Goal: Task Accomplishment & Management: Manage account settings

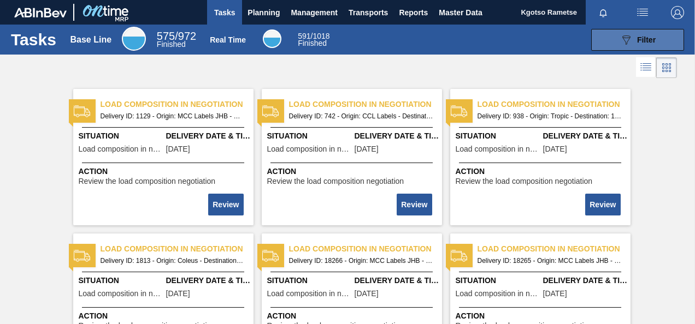
click at [620, 43] on icon "089F7B8B-B2A5-4AFE-B5C0-19BA573D28AC" at bounding box center [625, 39] width 13 height 13
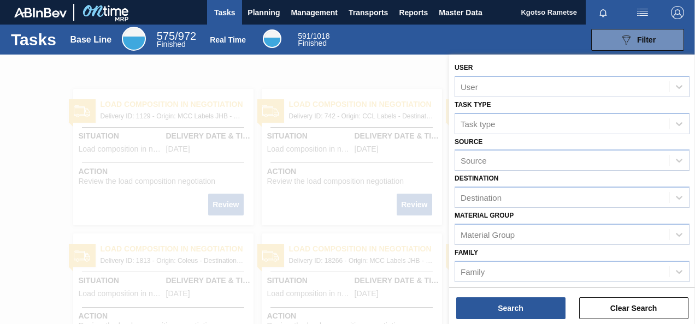
scroll to position [50, 0]
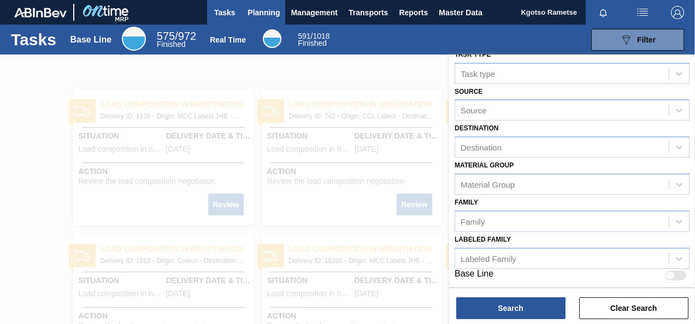
drag, startPoint x: 282, startPoint y: 26, endPoint x: 274, endPoint y: 23, distance: 8.8
click at [282, 27] on div "Base Line 575 / 972 Finished Real Time 591 / 1018 Finished" at bounding box center [201, 40] width 273 height 26
click at [266, 12] on span "Planning" at bounding box center [263, 12] width 32 height 13
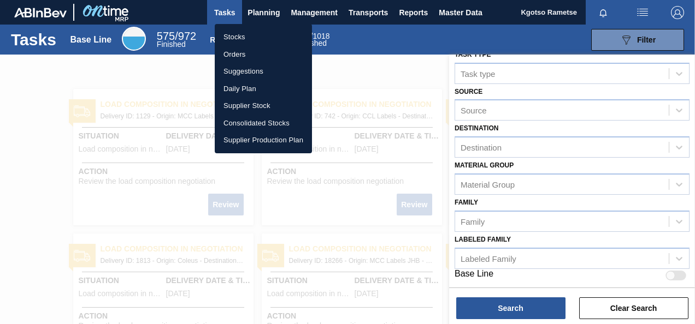
drag, startPoint x: 240, startPoint y: 31, endPoint x: 508, endPoint y: 55, distance: 269.2
click at [240, 31] on li "Stocks" at bounding box center [263, 36] width 97 height 17
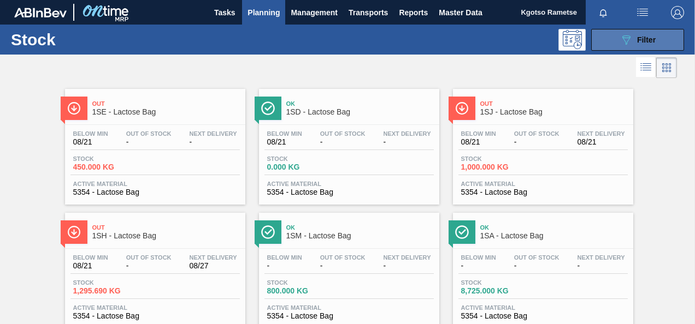
click at [653, 33] on div "089F7B8B-B2A5-4AFE-B5C0-19BA573D28AC Filter" at bounding box center [637, 39] width 36 height 13
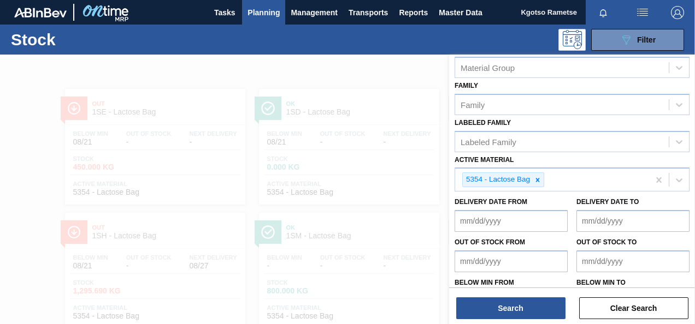
scroll to position [198, 0]
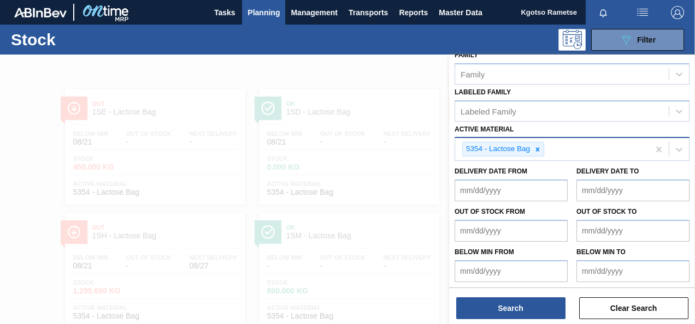
click at [535, 146] on icon at bounding box center [538, 150] width 8 height 8
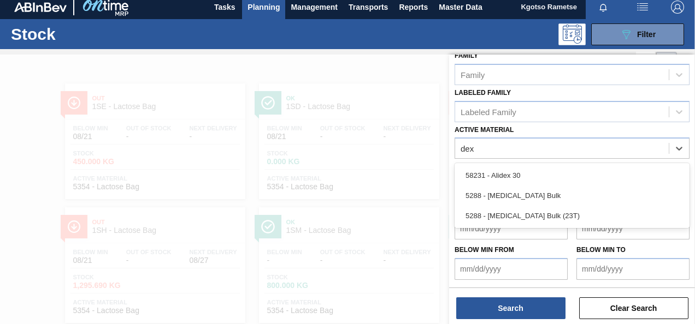
scroll to position [195, 0]
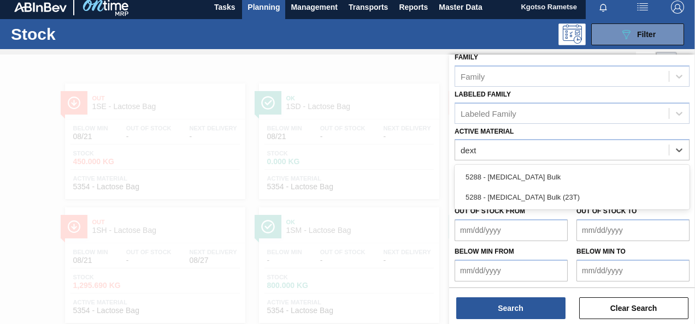
type Material "dextr"
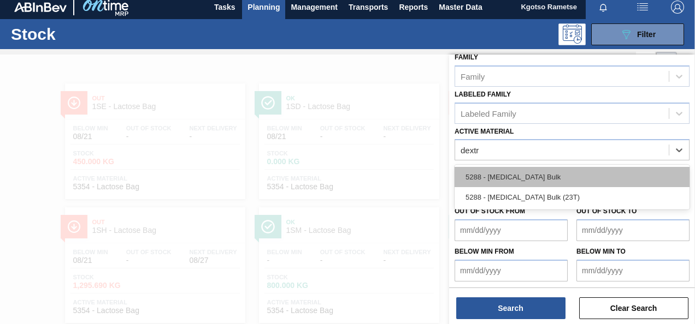
click at [520, 180] on div "5288 - [MEDICAL_DATA] Bulk" at bounding box center [571, 177] width 235 height 20
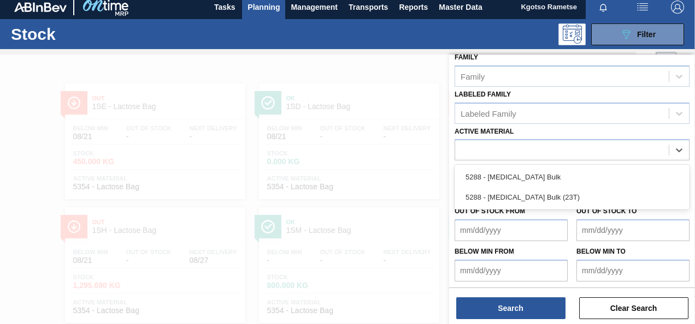
scroll to position [198, 0]
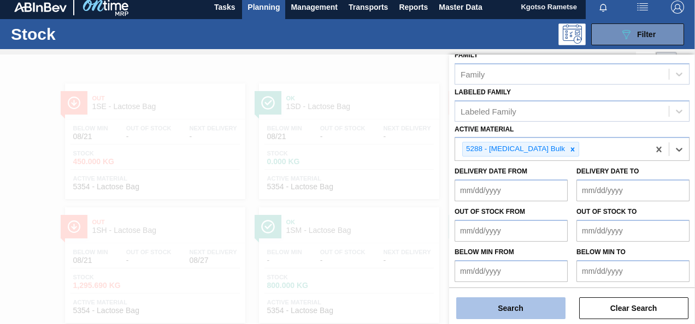
click at [525, 298] on button "Search" at bounding box center [510, 309] width 109 height 22
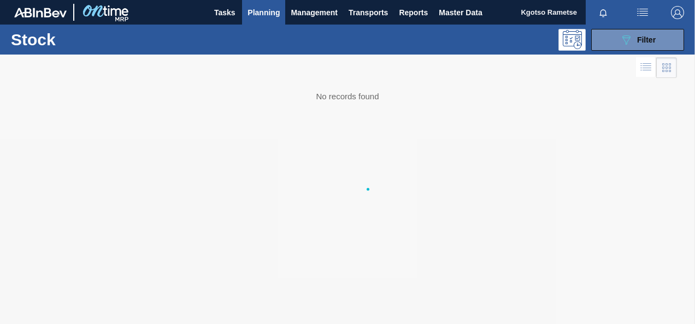
scroll to position [0, 0]
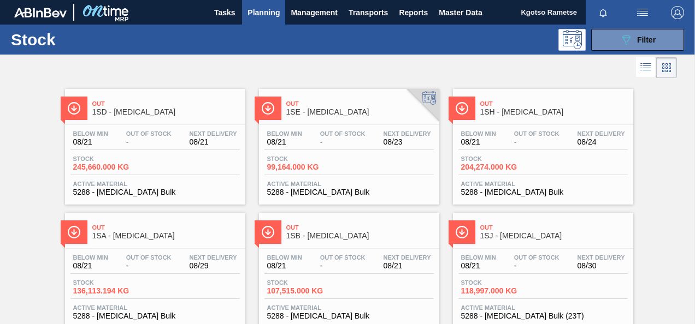
click at [128, 140] on span "-" at bounding box center [148, 142] width 45 height 8
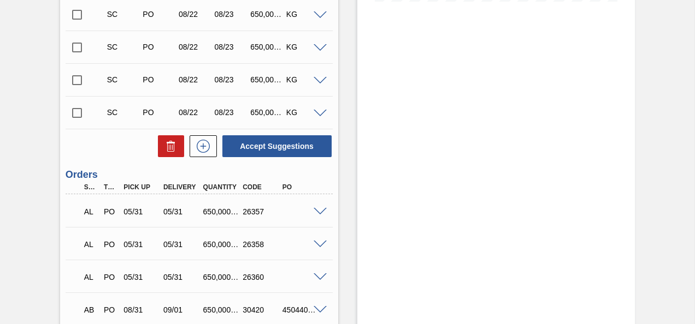
scroll to position [409, 0]
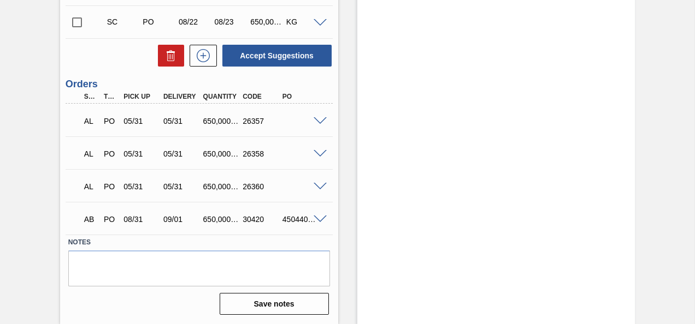
click at [323, 212] on div "AB PO 08/31 09/01 650,000.000 30420 4504407176" at bounding box center [199, 218] width 267 height 27
click at [320, 216] on span at bounding box center [319, 220] width 13 height 8
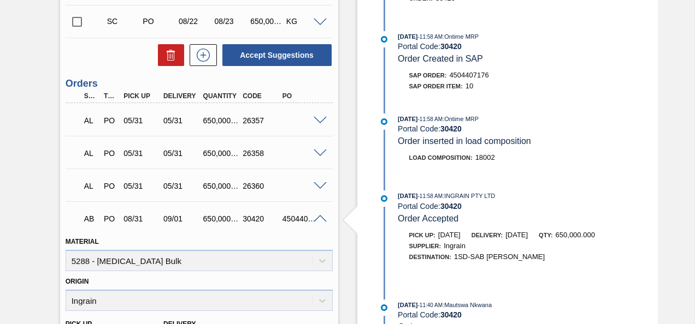
click at [319, 212] on div "AB PO 08/31 09/01 650,000.000 30420 4504407176" at bounding box center [199, 217] width 267 height 27
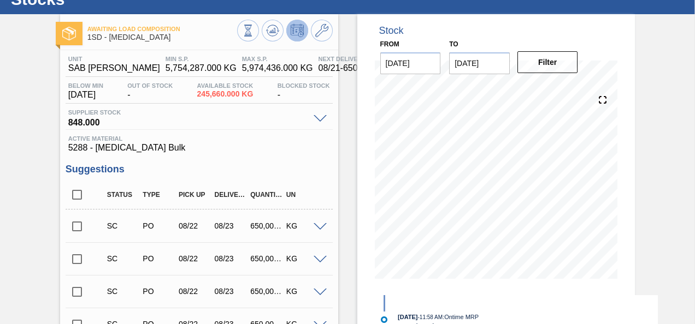
scroll to position [27, 0]
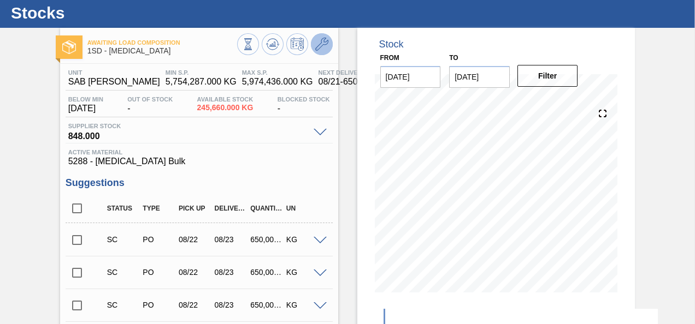
click at [325, 43] on icon at bounding box center [321, 44] width 13 height 13
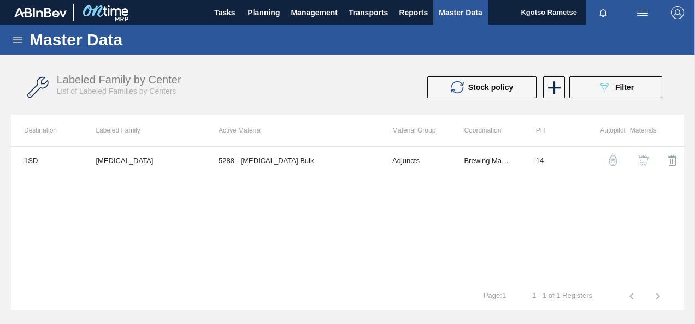
click at [642, 157] on img "button" at bounding box center [642, 160] width 11 height 11
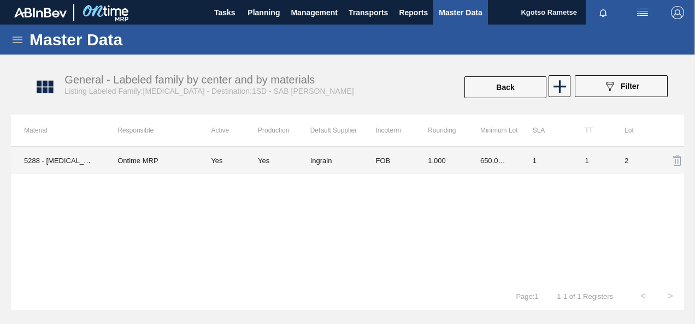
click at [486, 166] on td "650,000.000" at bounding box center [493, 160] width 52 height 27
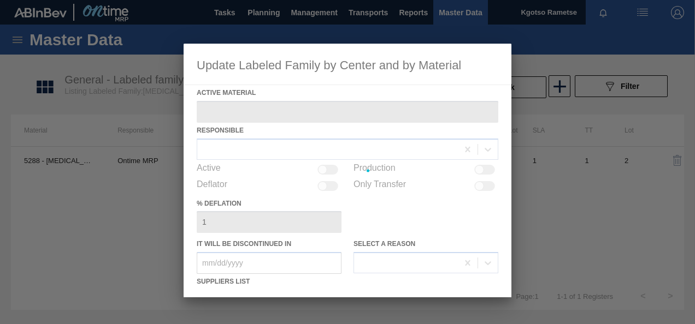
type Material "5288 - [MEDICAL_DATA] Bulk"
checkbox input "true"
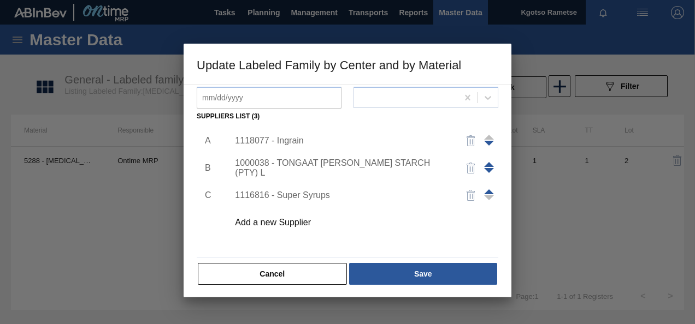
scroll to position [167, 0]
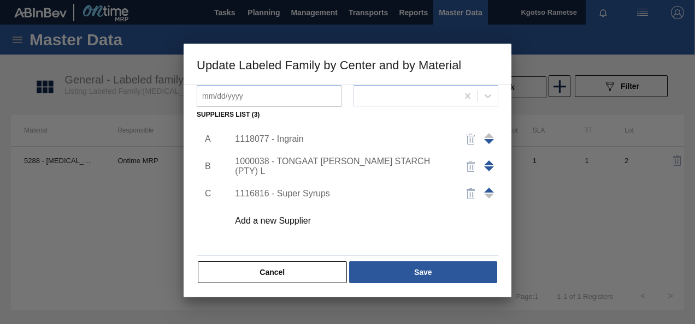
click at [315, 143] on div "1118077 - Ingrain" at bounding box center [342, 139] width 214 height 10
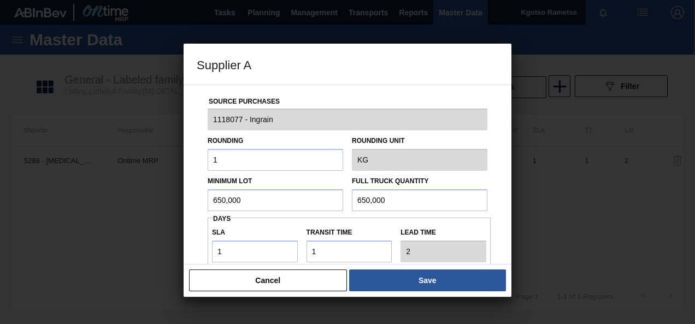
scroll to position [55, 0]
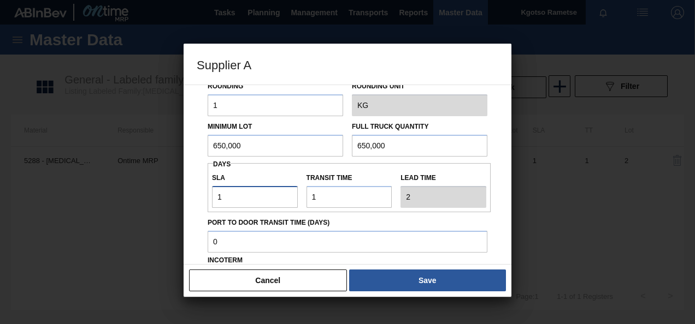
drag, startPoint x: 231, startPoint y: 198, endPoint x: 163, endPoint y: 203, distance: 68.5
click at [168, 203] on div "Supplier A Source Purchases 1118077 - Ingrain Rounding 1 Rounding Unit KG Minim…" at bounding box center [347, 162] width 695 height 324
type input "4"
type input "5"
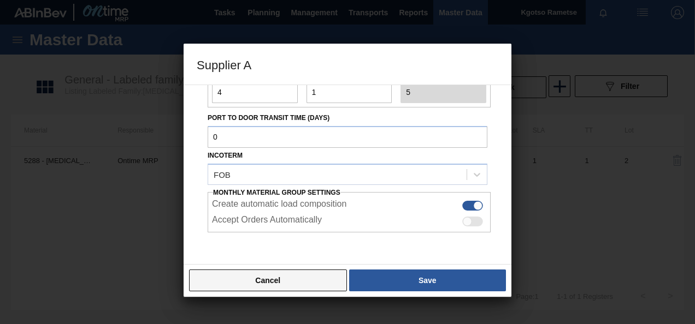
scroll to position [164, 0]
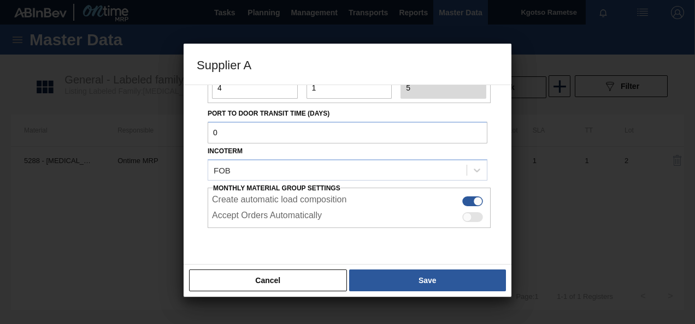
type input "4"
click at [364, 279] on button "Save" at bounding box center [427, 281] width 157 height 22
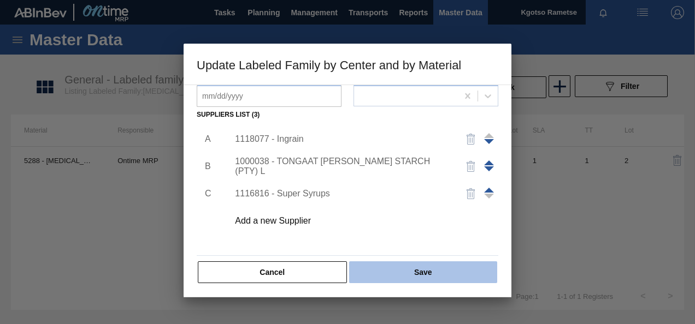
click at [374, 270] on button "Save" at bounding box center [423, 273] width 148 height 22
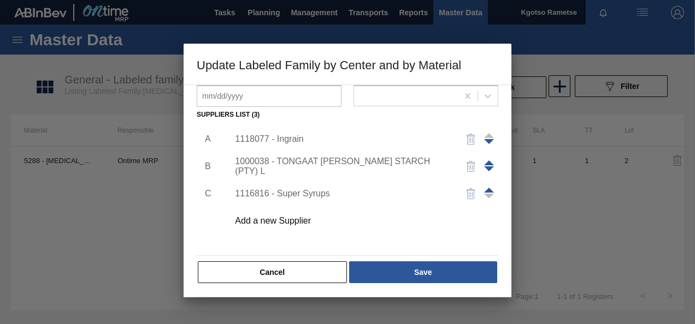
click at [144, 203] on div at bounding box center [347, 162] width 695 height 324
click at [281, 257] on div "Active Material 5288 - [MEDICAL_DATA] Bulk Responsible Ontime MRP Active Produc…" at bounding box center [347, 101] width 301 height 366
click at [292, 272] on button "Cancel" at bounding box center [272, 273] width 149 height 22
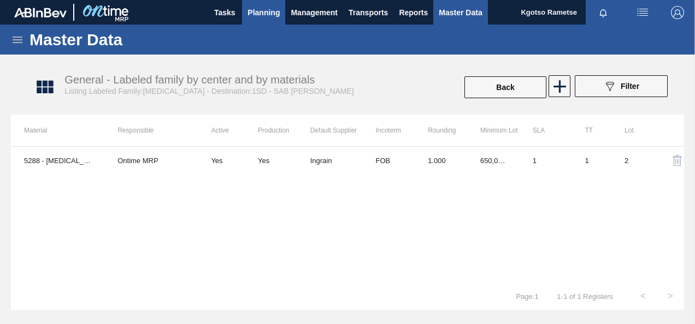
click at [269, 7] on span "Planning" at bounding box center [263, 12] width 32 height 13
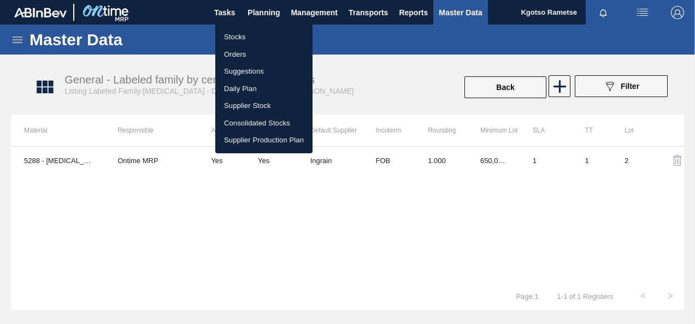
click at [228, 54] on li "Orders" at bounding box center [263, 54] width 97 height 17
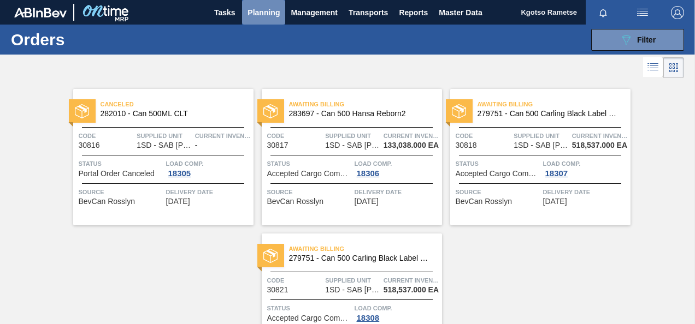
click at [263, 15] on span "Planning" at bounding box center [263, 12] width 32 height 13
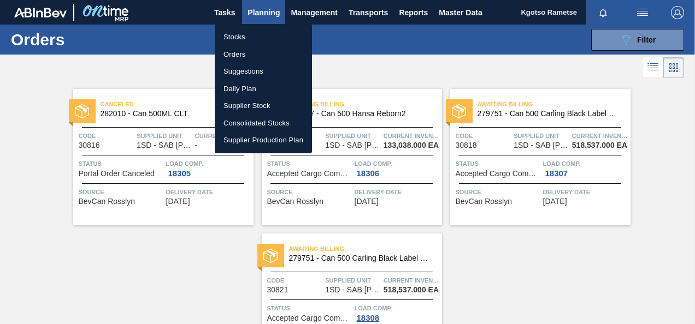
click at [258, 33] on li "Stocks" at bounding box center [263, 36] width 97 height 17
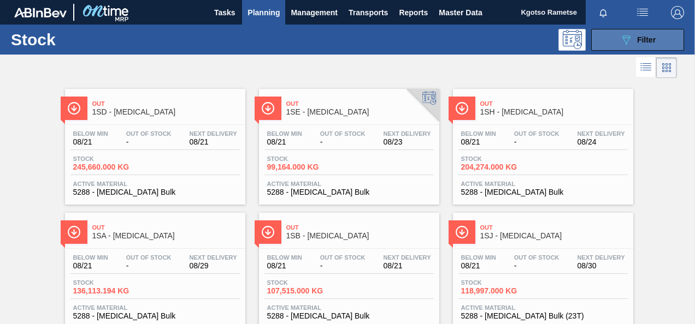
click at [623, 41] on icon at bounding box center [626, 39] width 8 height 9
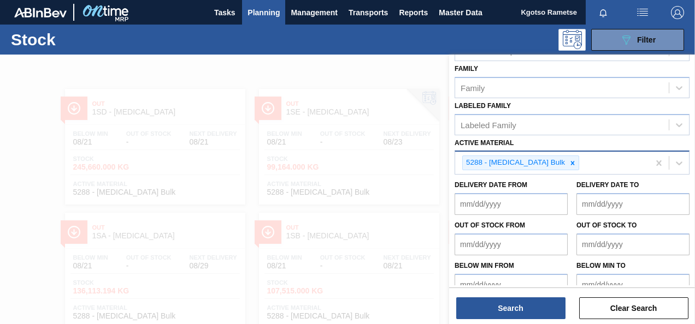
scroll to position [198, 0]
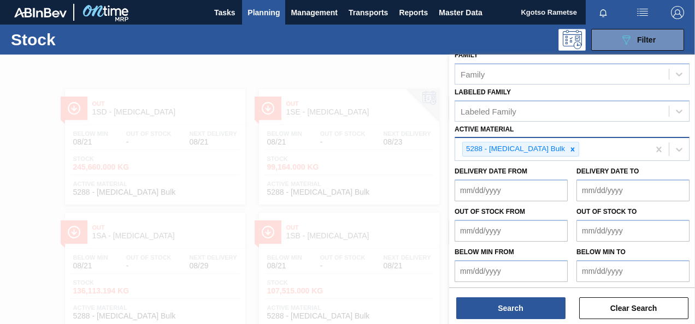
click at [571, 149] on icon at bounding box center [573, 149] width 4 height 4
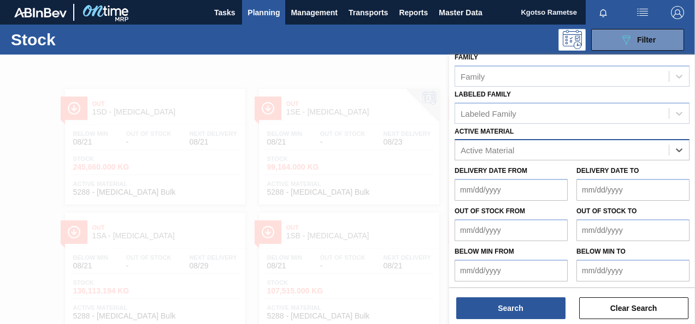
type Material "s"
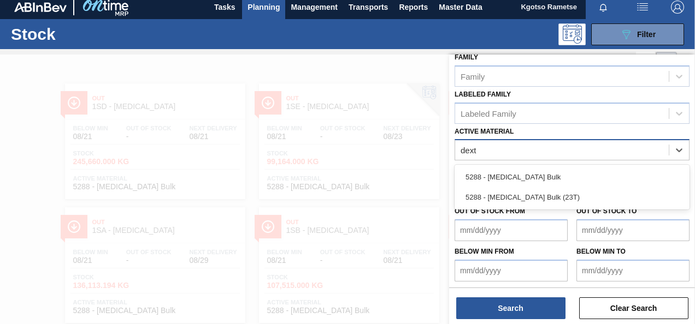
type Material "dextr"
click at [517, 175] on div "5288 - [MEDICAL_DATA] Bulk" at bounding box center [571, 177] width 235 height 20
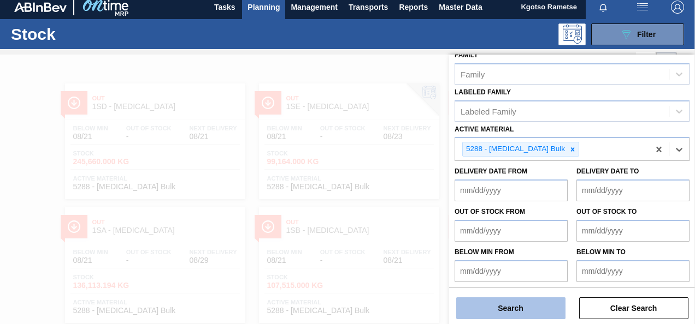
click at [501, 306] on button "Search" at bounding box center [510, 309] width 109 height 22
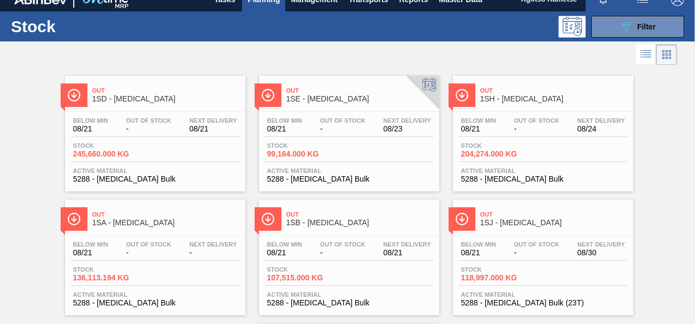
scroll to position [0, 0]
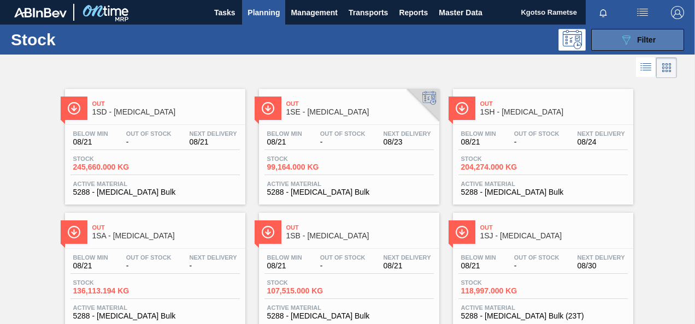
click at [607, 46] on button "089F7B8B-B2A5-4AFE-B5C0-19BA573D28AC Filter" at bounding box center [637, 40] width 93 height 22
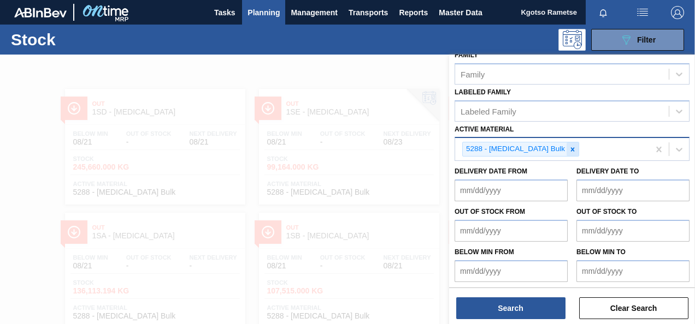
click at [571, 147] on icon at bounding box center [573, 149] width 4 height 4
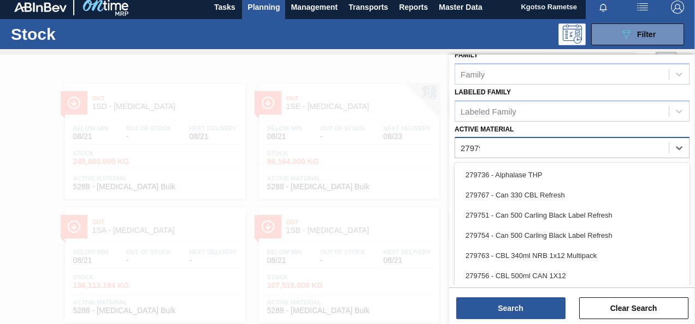
scroll to position [195, 0]
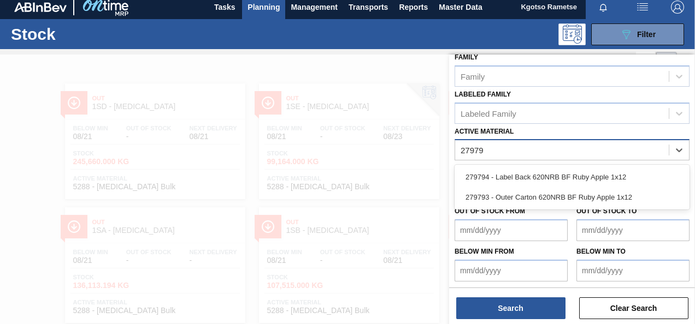
type Material "279793"
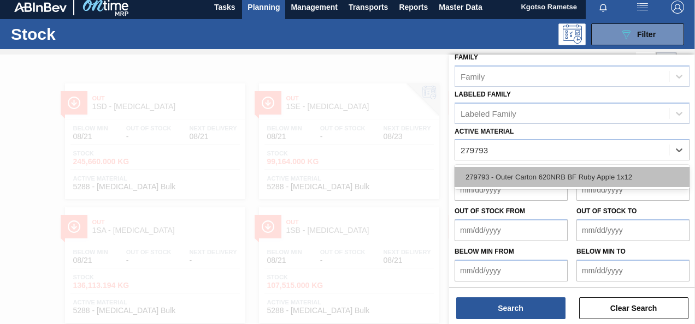
click at [482, 179] on div "279793 - Outer Carton 620NRB BF Ruby Apple 1x12" at bounding box center [571, 177] width 235 height 20
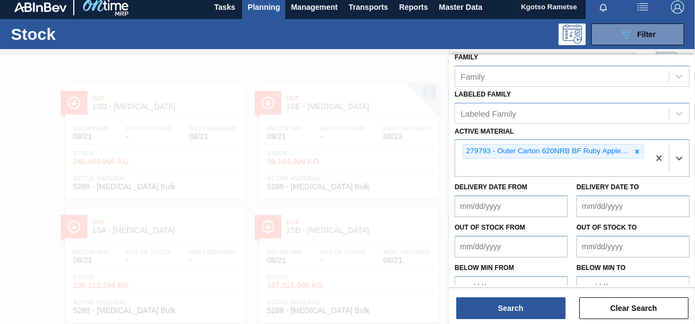
scroll to position [198, 0]
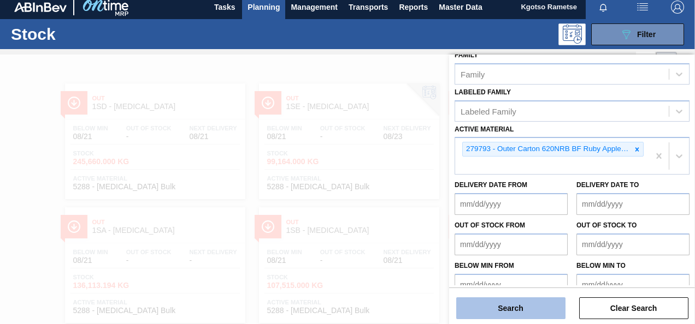
click at [507, 307] on button "Search" at bounding box center [510, 309] width 109 height 22
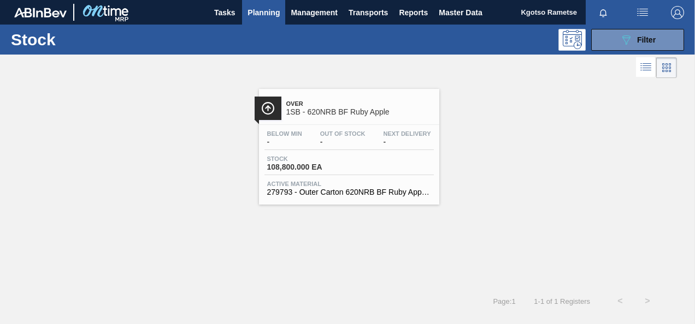
click at [281, 143] on span "-" at bounding box center [284, 142] width 35 height 8
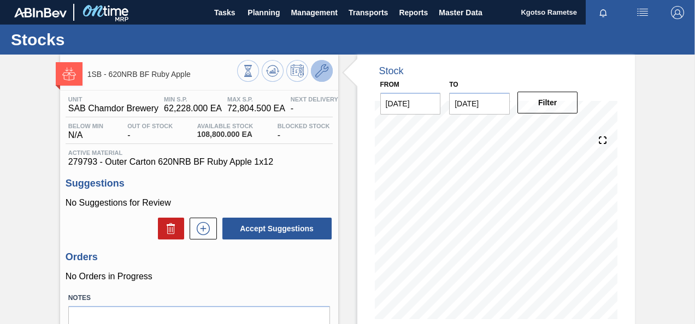
click at [324, 67] on icon at bounding box center [321, 70] width 13 height 13
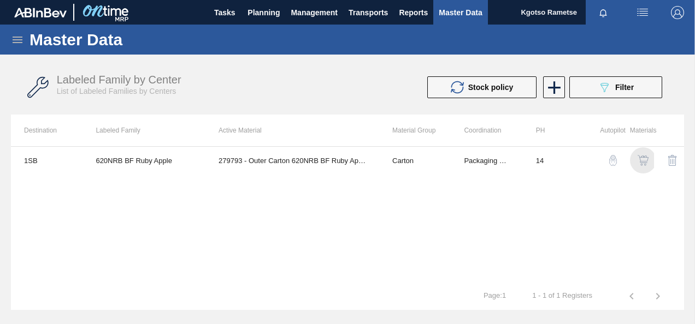
click at [641, 161] on img "button" at bounding box center [642, 160] width 11 height 11
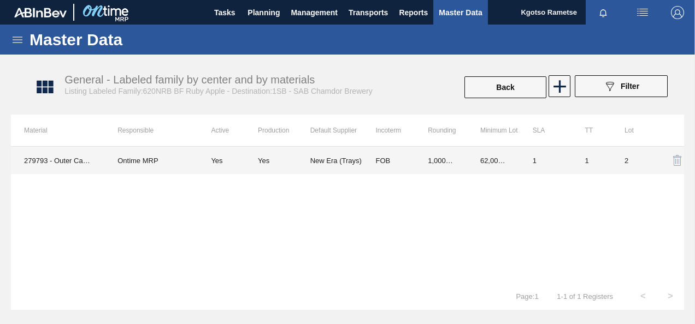
click at [436, 162] on td "1,000.000" at bounding box center [440, 160] width 52 height 27
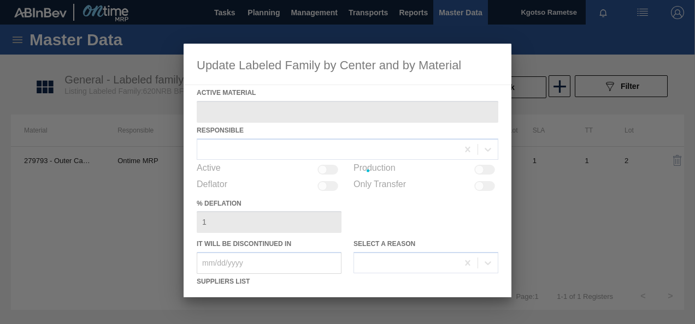
type Material "279793 - Outer Carton 620NRB BF Ruby Apple 1x12"
checkbox input "true"
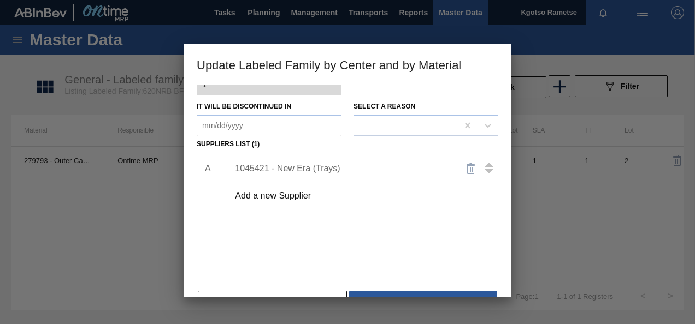
scroll to position [164, 0]
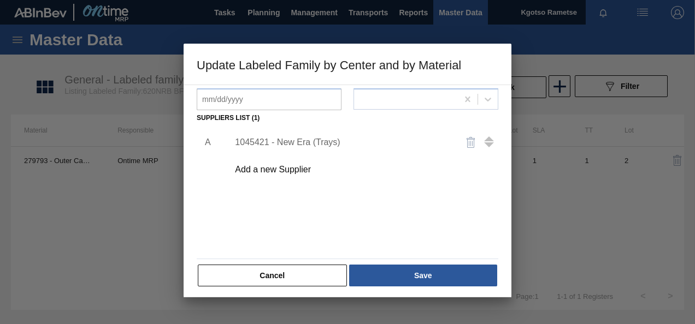
click at [283, 141] on div "1045421 - New Era (Trays)" at bounding box center [342, 143] width 214 height 10
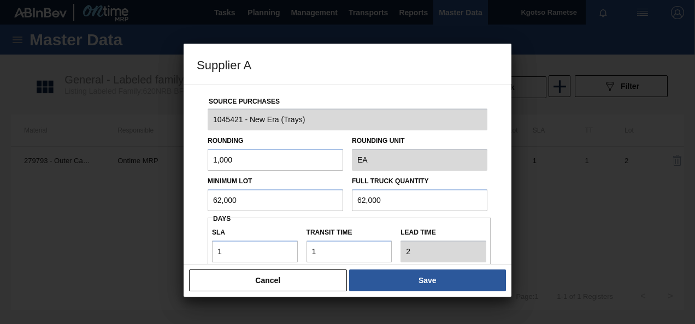
drag, startPoint x: 249, startPoint y: 197, endPoint x: 9, endPoint y: 208, distance: 240.5
click at [8, 209] on div "Supplier A Source Purchases 1045421 - New Era (Trays) Rounding 1,000 Rounding U…" at bounding box center [347, 162] width 695 height 324
drag, startPoint x: 251, startPoint y: 197, endPoint x: 10, endPoint y: 208, distance: 240.5
click at [44, 206] on div "Supplier A Source Purchases 1045421 - New Era (Trays) Rounding 1,000 Rounding U…" at bounding box center [347, 162] width 695 height 324
type input "44,800"
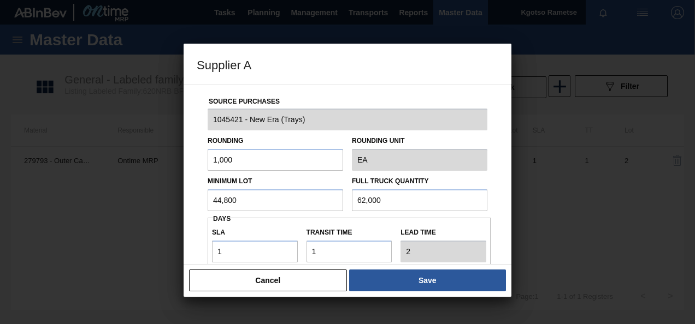
drag, startPoint x: 377, startPoint y: 202, endPoint x: 275, endPoint y: 203, distance: 101.6
click at [309, 203] on div "Minimum Lot 44,800 Full Truck Quantity 62,000" at bounding box center [347, 191] width 288 height 40
paste input "44,8"
type input "44,800"
drag, startPoint x: 225, startPoint y: 248, endPoint x: 183, endPoint y: 249, distance: 42.1
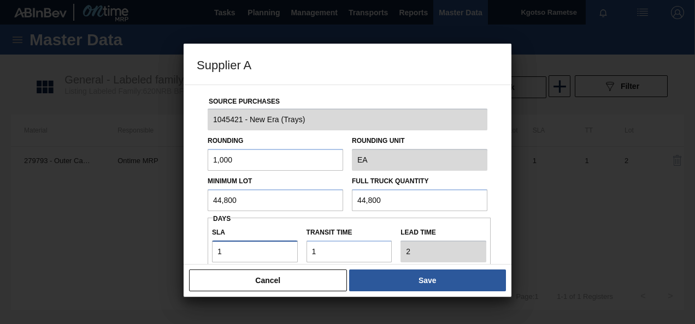
click at [192, 249] on div "Source Purchases 1045421 - New Era (Trays) Rounding 1,000 Rounding Unit EA Mini…" at bounding box center [347, 175] width 328 height 180
type input "6"
type input "7"
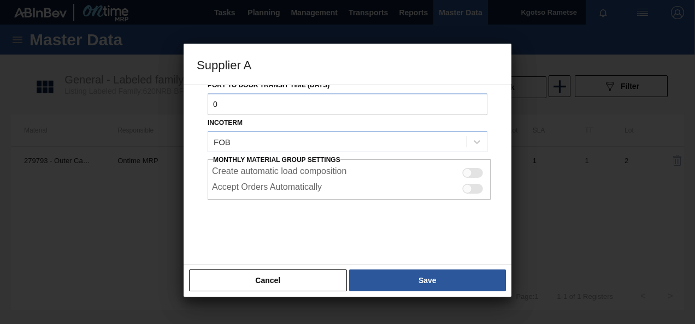
scroll to position [194, 0]
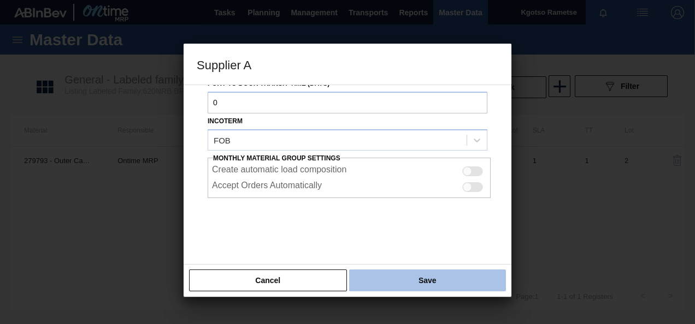
type input "6"
click at [427, 272] on button "Save" at bounding box center [427, 281] width 157 height 22
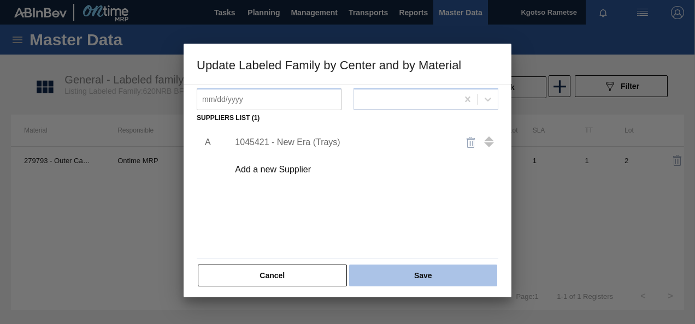
click at [425, 271] on button "Save" at bounding box center [423, 276] width 148 height 22
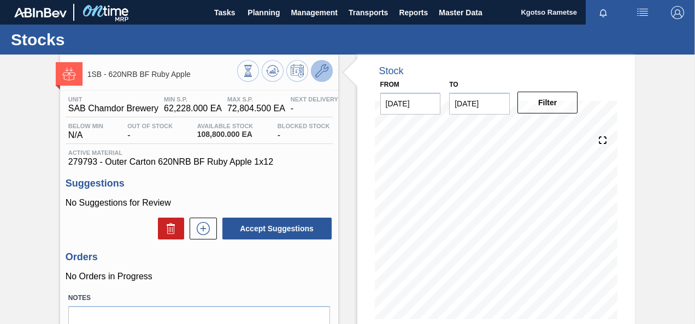
click at [328, 73] on button at bounding box center [322, 71] width 22 height 22
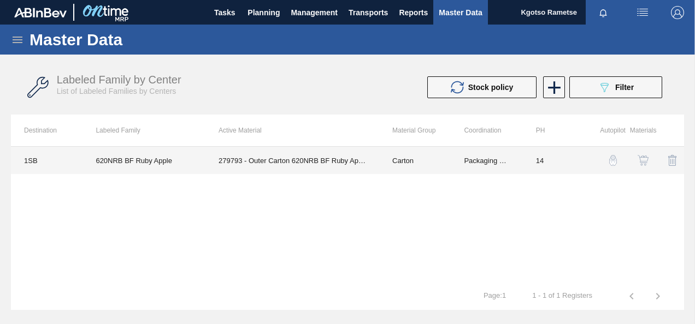
click at [285, 162] on td "279793 - Outer Carton 620NRB BF Ruby Apple 1x12" at bounding box center [292, 160] width 174 height 27
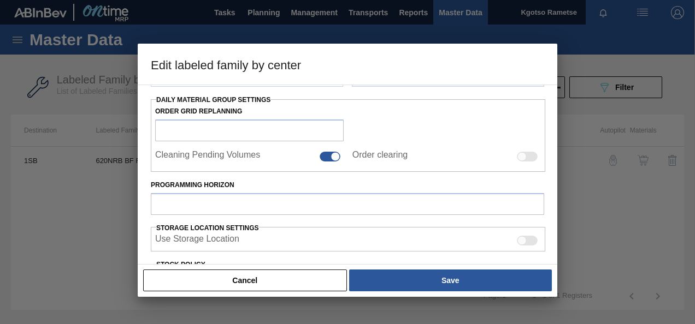
type input "Carton"
type input "Outer Carton"
type input "620NRB BF Ruby Apple"
type input "1SB - SAB Chamdor Brewery"
type input "14"
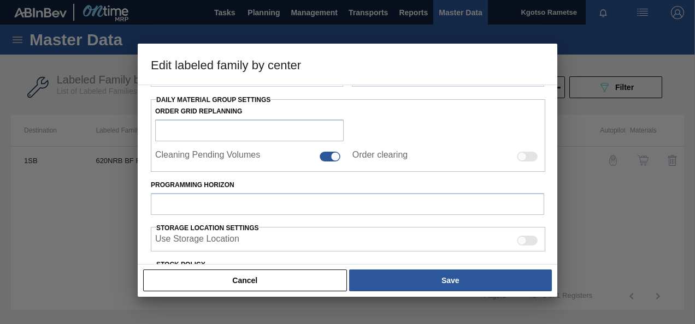
type input "62,228"
type input "72,804.5"
type input "100"
type input "72,804.500"
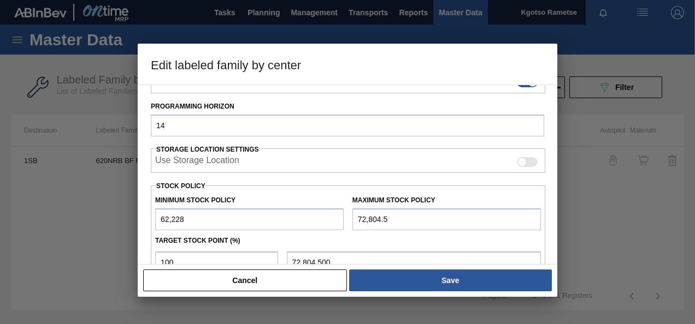
scroll to position [221, 0]
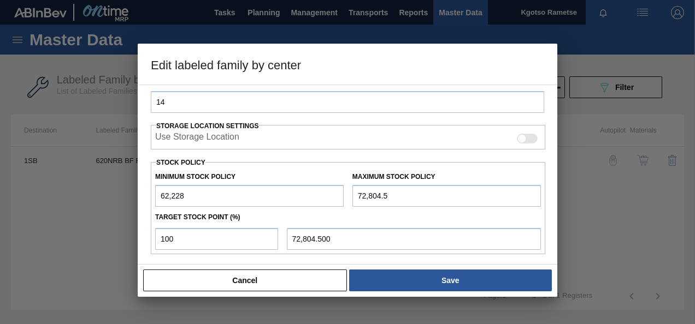
click at [157, 192] on input "62,228" at bounding box center [249, 196] width 188 height 22
type input "162,228"
click at [353, 189] on input "72,804.5" at bounding box center [446, 196] width 188 height 22
type input "172,804.5"
type input "172,804.500"
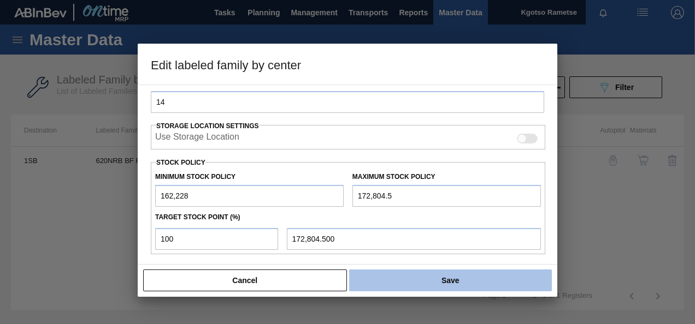
type input "172,804.5"
click at [405, 284] on button "Save" at bounding box center [450, 281] width 203 height 22
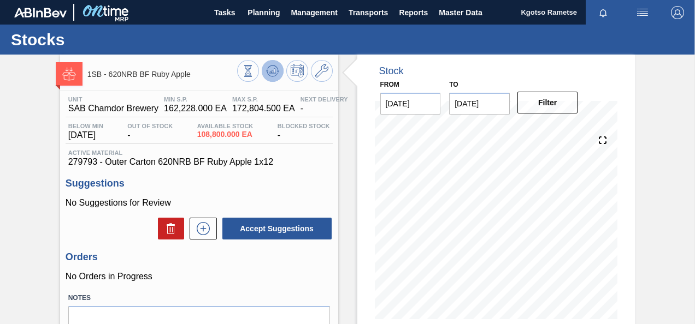
click at [254, 70] on icon at bounding box center [248, 71] width 12 height 12
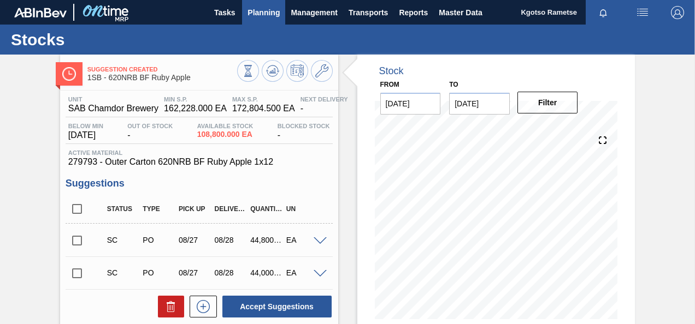
click at [277, 11] on span "Planning" at bounding box center [263, 12] width 32 height 13
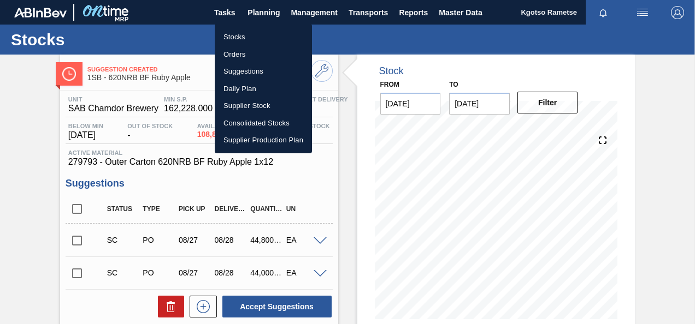
click at [251, 35] on li "Stocks" at bounding box center [263, 36] width 97 height 17
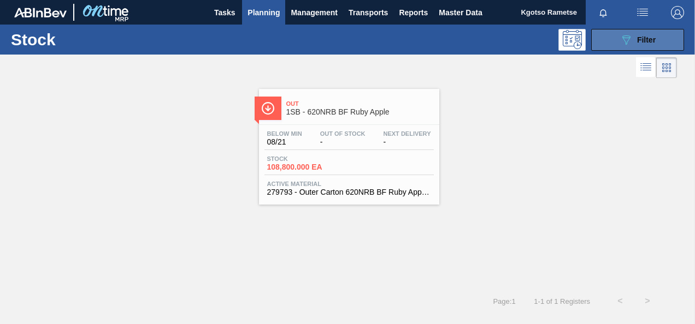
click at [607, 37] on button "089F7B8B-B2A5-4AFE-B5C0-19BA573D28AC Filter" at bounding box center [637, 40] width 93 height 22
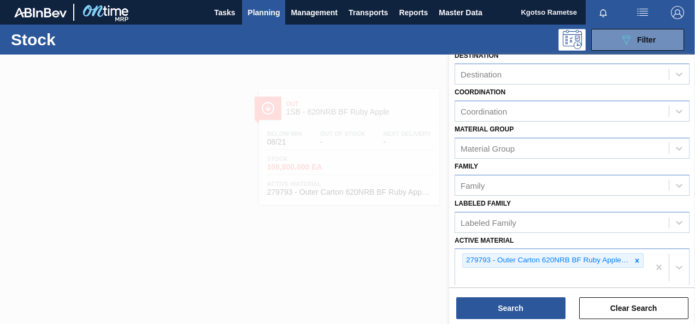
scroll to position [211, 0]
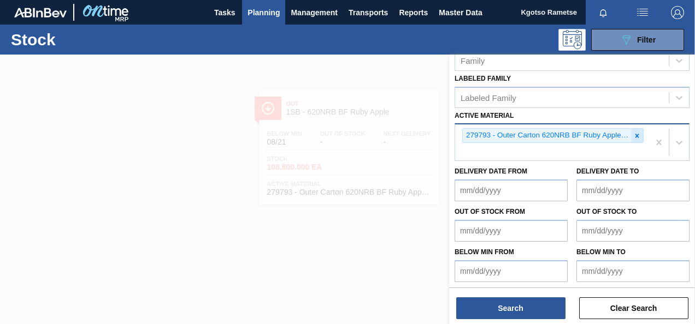
click at [635, 130] on div at bounding box center [637, 136] width 12 height 14
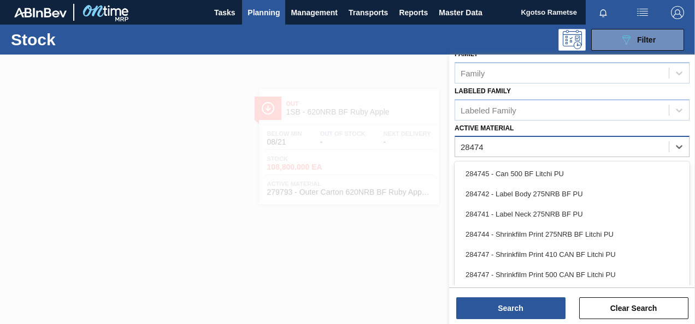
type Material "284744"
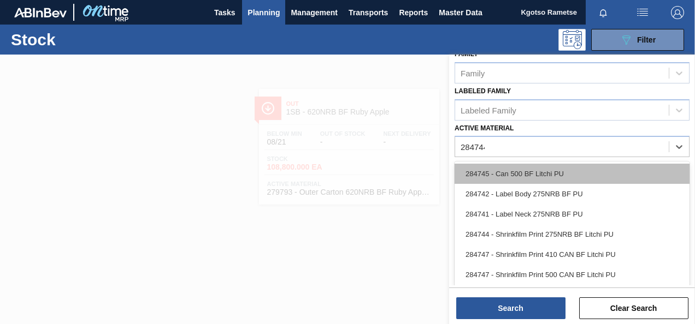
scroll to position [195, 0]
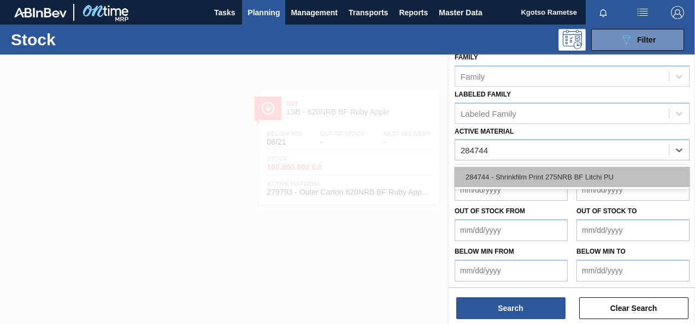
click at [490, 184] on div "284744 - Shrinkfilm Print 275NRB BF Litchi PU" at bounding box center [571, 177] width 235 height 25
click at [489, 177] on div "284744 - Shrinkfilm Print 275NRB BF Litchi PU" at bounding box center [571, 177] width 235 height 20
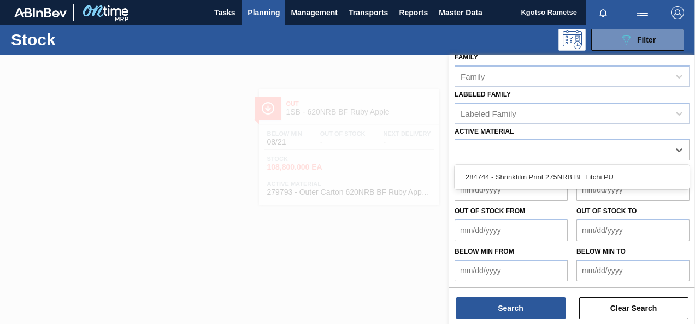
scroll to position [198, 0]
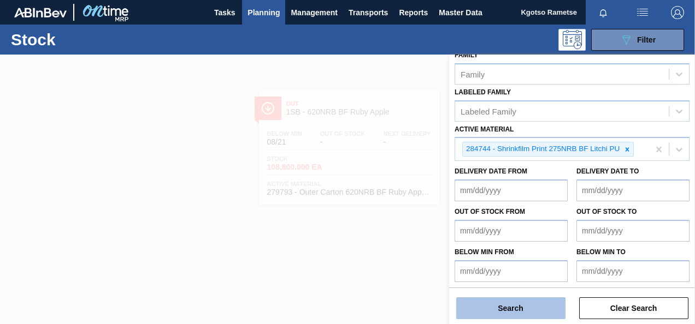
click at [509, 306] on button "Search" at bounding box center [510, 309] width 109 height 22
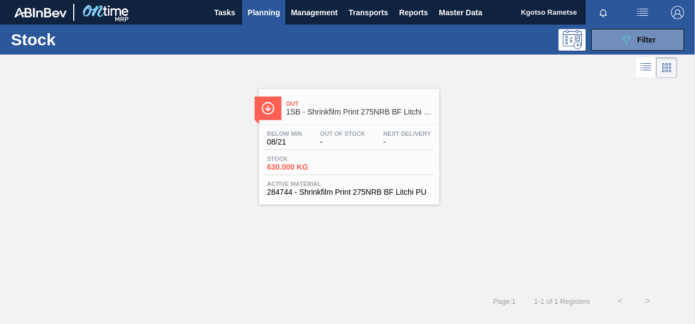
click at [281, 99] on div "Out 1SB - Shrinkfilm Print 275NRB BF Litchi PU" at bounding box center [349, 106] width 180 height 25
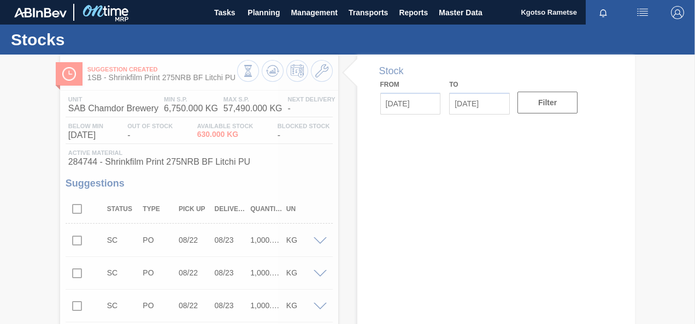
type input "[DATE]"
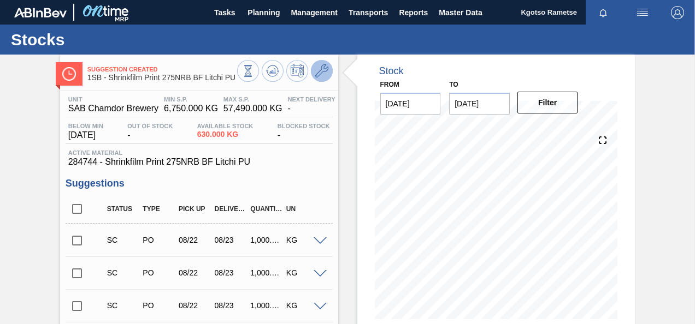
click at [327, 68] on icon at bounding box center [321, 70] width 13 height 13
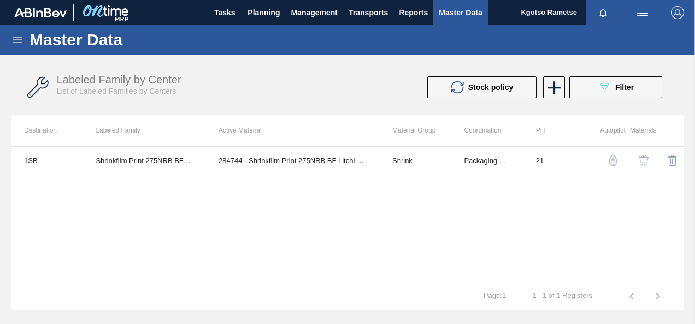
click at [644, 160] on img "button" at bounding box center [642, 160] width 11 height 11
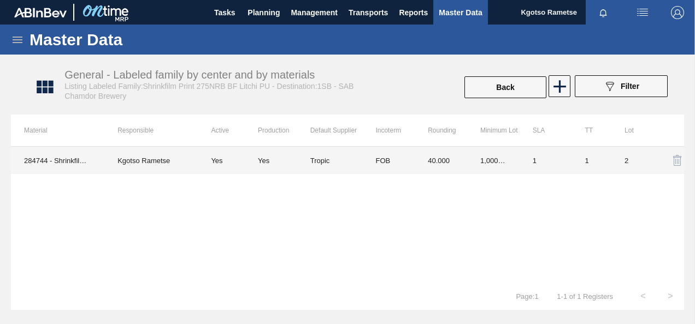
click at [334, 157] on td "Tropic" at bounding box center [336, 160] width 52 height 27
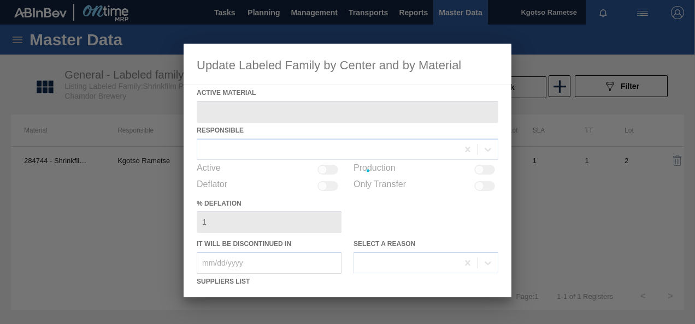
type Material "284744 - Shrinkfilm Print 275NRB BF Litchi PU"
checkbox input "true"
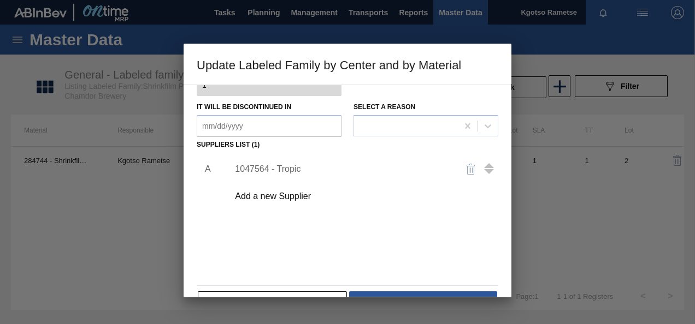
scroll to position [164, 0]
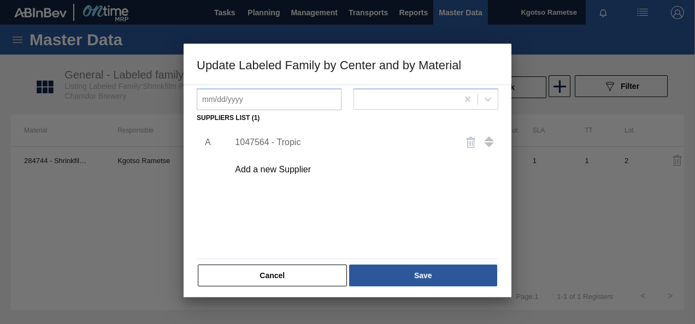
click at [268, 144] on div "1047564 - Tropic" at bounding box center [342, 143] width 214 height 10
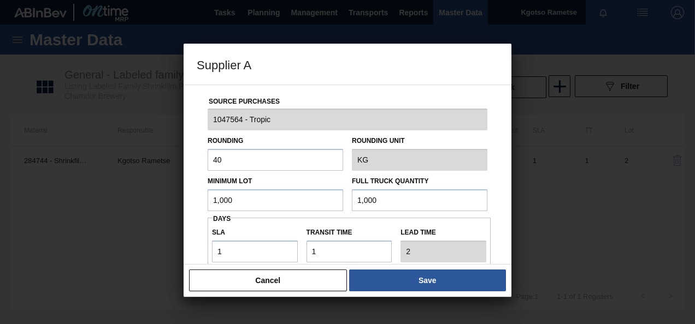
drag, startPoint x: 240, startPoint y: 193, endPoint x: 142, endPoint y: 197, distance: 97.8
click at [142, 197] on div "Supplier A Source Purchases 1047564 - Tropic Rounding 40 Rounding Unit KG Minim…" at bounding box center [347, 162] width 695 height 324
drag, startPoint x: 247, startPoint y: 150, endPoint x: 27, endPoint y: 152, distance: 220.1
click at [40, 153] on div "Supplier A Source Purchases 1047564 - Tropic Rounding 40 Rounding Unit KG Minim…" at bounding box center [347, 162] width 695 height 324
type input "1"
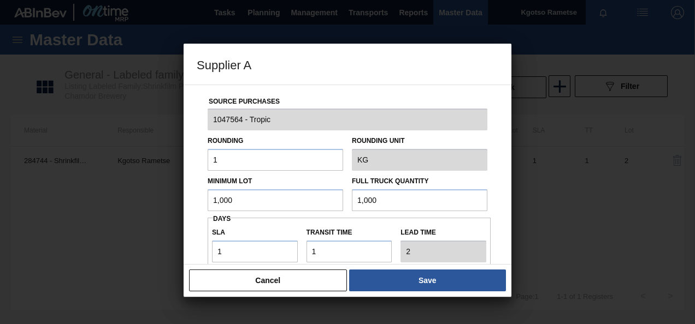
click at [200, 185] on div "Source Purchases 1047564 - Tropic Rounding 1 Rounding Unit KG Minimum Lot 1,000…" at bounding box center [347, 266] width 301 height 362
drag, startPoint x: 228, startPoint y: 192, endPoint x: 176, endPoint y: 192, distance: 52.4
click at [181, 192] on div "Supplier A Source Purchases 1047564 - Tropic Rounding 1 Rounding Unit KG Minimu…" at bounding box center [347, 162] width 695 height 324
drag, startPoint x: 241, startPoint y: 196, endPoint x: 114, endPoint y: 190, distance: 127.4
click at [114, 190] on div "Supplier A Source Purchases 1047564 - Tropic Rounding 1 Rounding Unit KG Minimu…" at bounding box center [347, 162] width 695 height 324
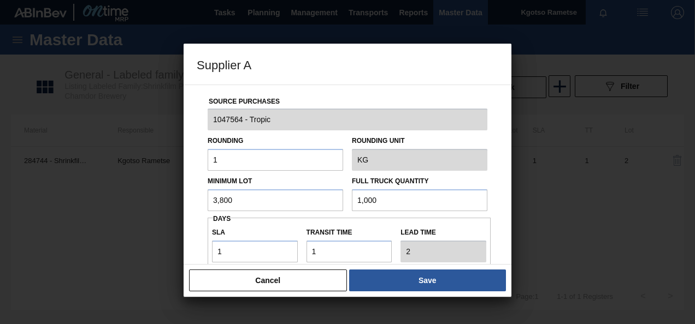
type input "3,800"
drag, startPoint x: 388, startPoint y: 202, endPoint x: 87, endPoint y: 168, distance: 302.2
click at [140, 176] on div "Supplier A Source Purchases 1047564 - Tropic Rounding 1 Rounding Unit KG Minimu…" at bounding box center [347, 162] width 695 height 324
paste input "3,8"
type input "3,800"
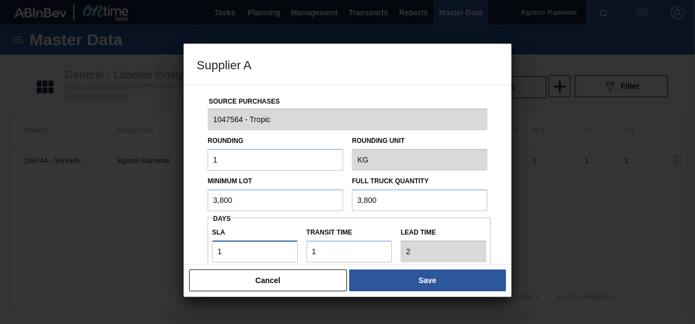
drag, startPoint x: 226, startPoint y: 251, endPoint x: 141, endPoint y: 233, distance: 86.7
click at [150, 234] on div "Supplier A Source Purchases 1047564 - Tropic Rounding 1 Rounding Unit KG Minimu…" at bounding box center [347, 162] width 695 height 324
type input "3"
type input "4"
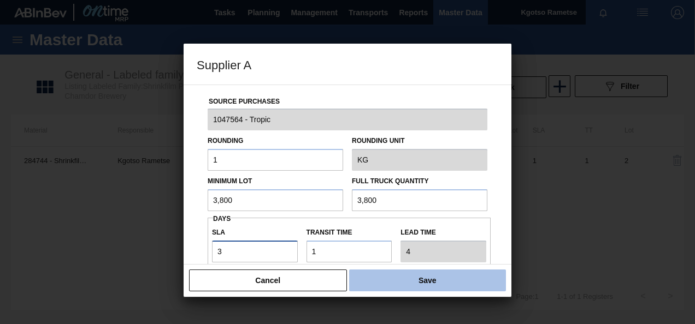
type input "3"
click at [374, 282] on button "Save" at bounding box center [427, 281] width 157 height 22
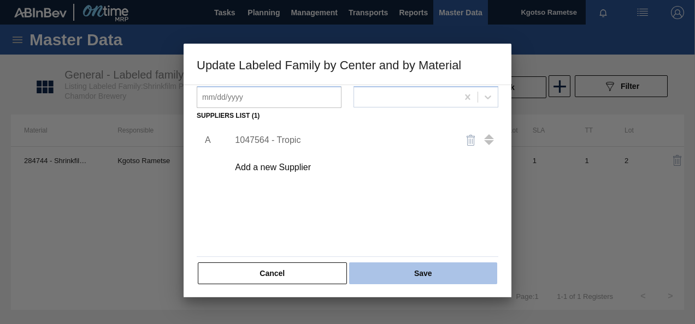
scroll to position [167, 0]
click at [369, 262] on button "Save" at bounding box center [423, 273] width 148 height 22
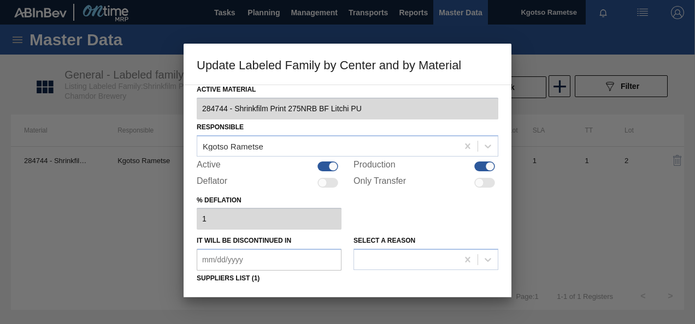
scroll to position [0, 0]
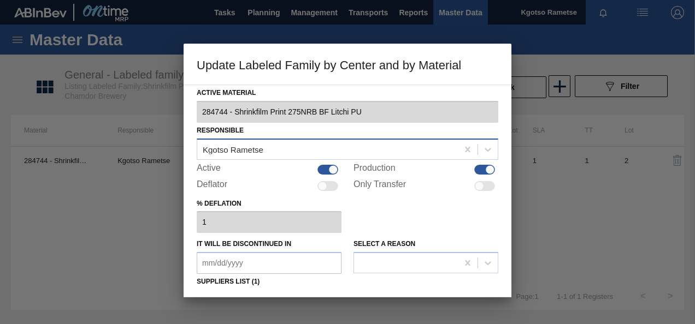
click at [307, 147] on div "Kgotso Rametse" at bounding box center [327, 149] width 260 height 16
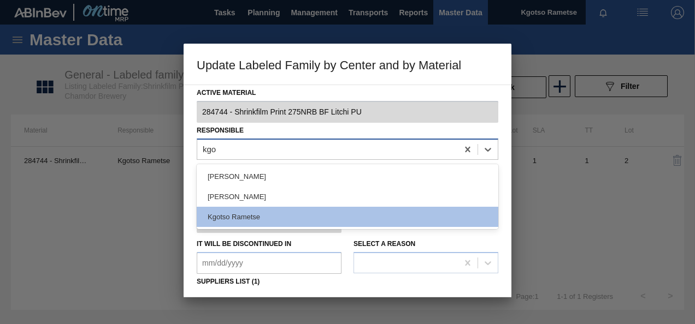
type input "kgot"
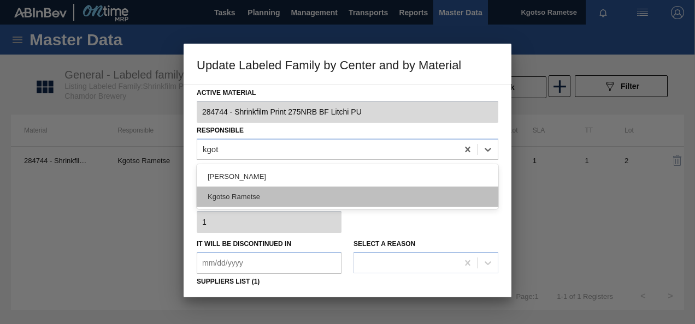
click at [307, 196] on div "Kgotso Rametse" at bounding box center [347, 197] width 301 height 20
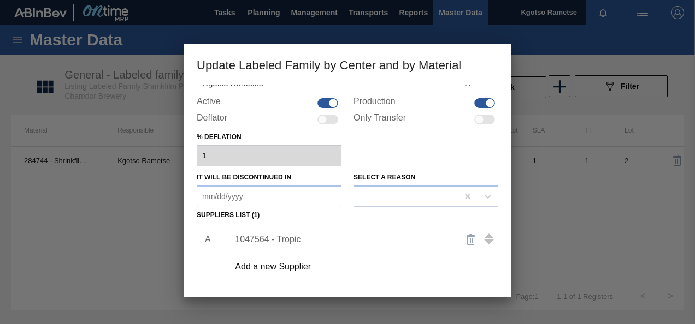
scroll to position [167, 0]
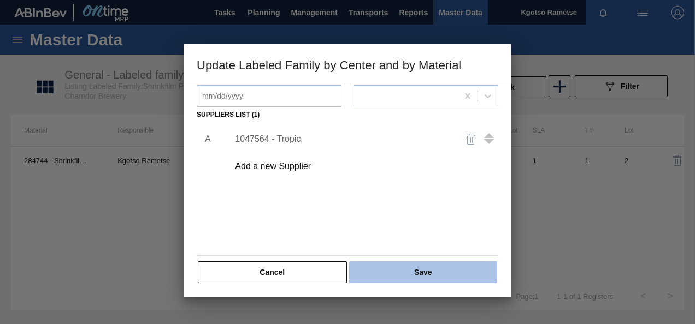
click at [362, 264] on button "Save" at bounding box center [423, 273] width 148 height 22
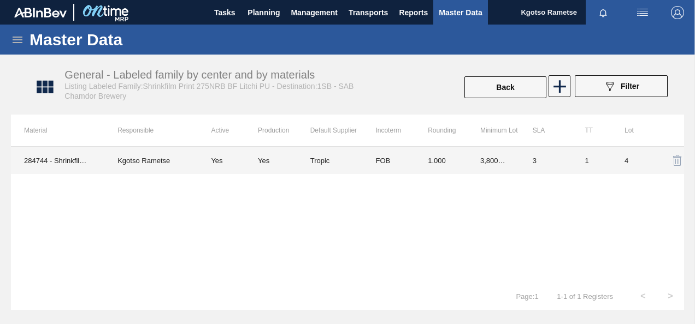
click at [268, 157] on div "Yes" at bounding box center [263, 161] width 11 height 8
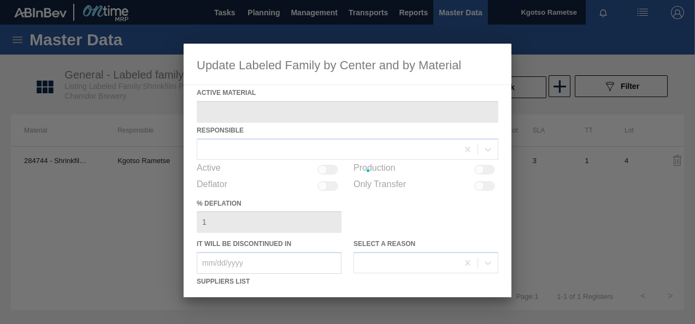
type Material "284744 - Shrinkfilm Print 275NRB BF Litchi PU"
checkbox input "true"
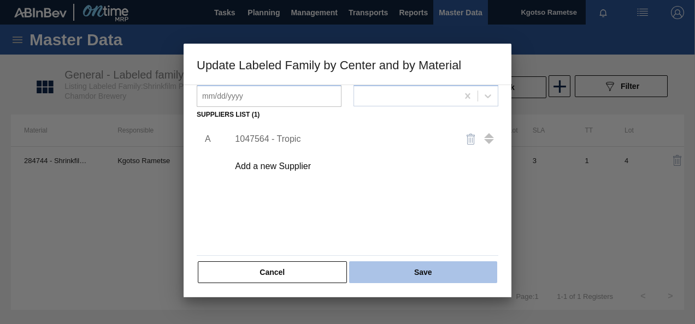
click at [384, 267] on button "Save" at bounding box center [423, 273] width 148 height 22
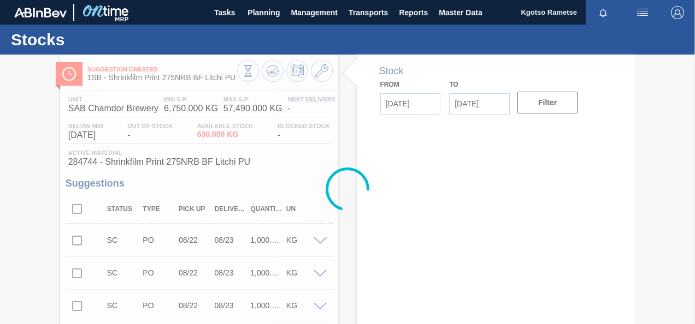
type input "[DATE]"
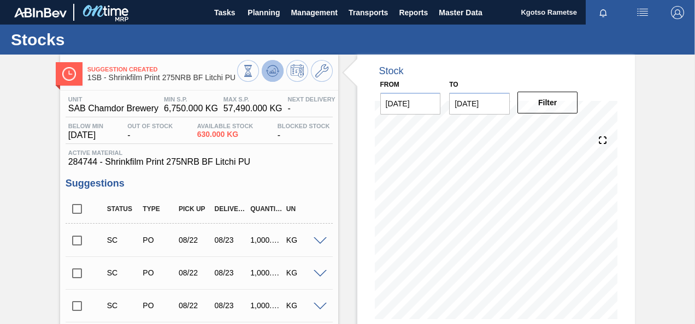
click at [274, 73] on icon at bounding box center [274, 71] width 1 height 4
